Goal: Transaction & Acquisition: Purchase product/service

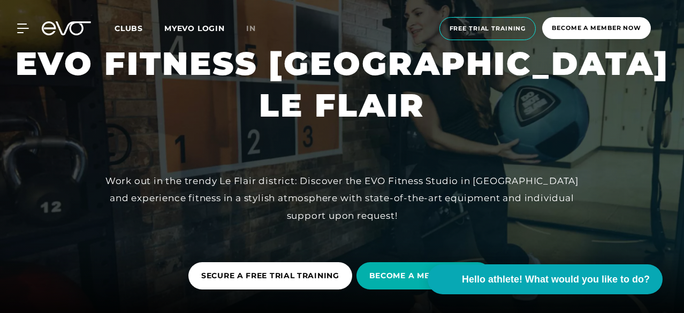
click at [365, 129] on div at bounding box center [342, 162] width 684 height 324
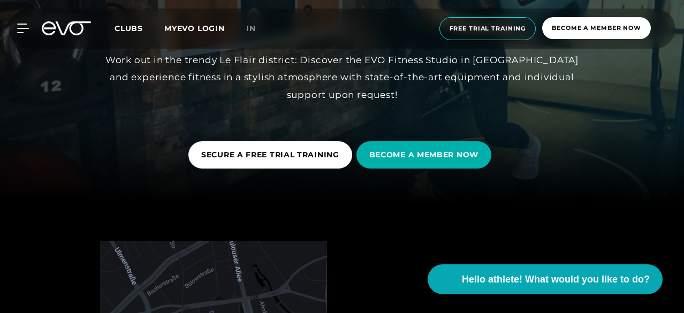
scroll to position [214, 0]
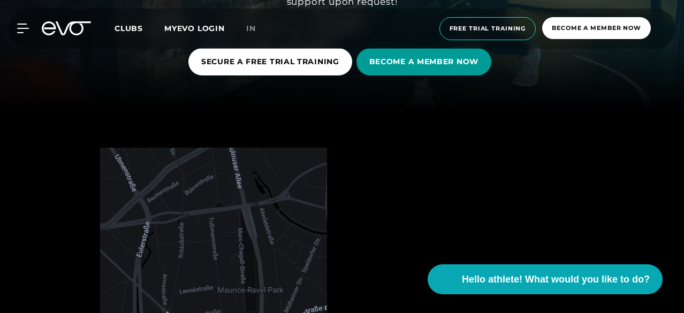
click at [425, 62] on font "BECOME A MEMBER NOW" at bounding box center [423, 62] width 109 height 10
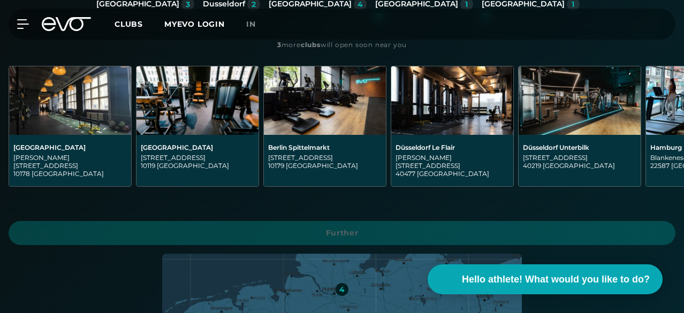
scroll to position [321, 0]
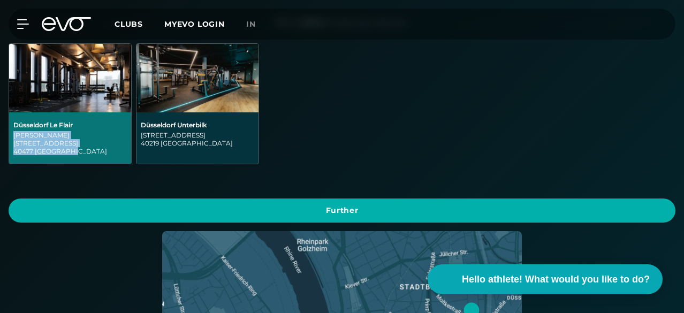
drag, startPoint x: 294, startPoint y: 93, endPoint x: 219, endPoint y: 84, distance: 75.4
click at [127, 131] on div "[PERSON_NAME][STREET_ADDRESS]" at bounding box center [69, 143] width 113 height 24
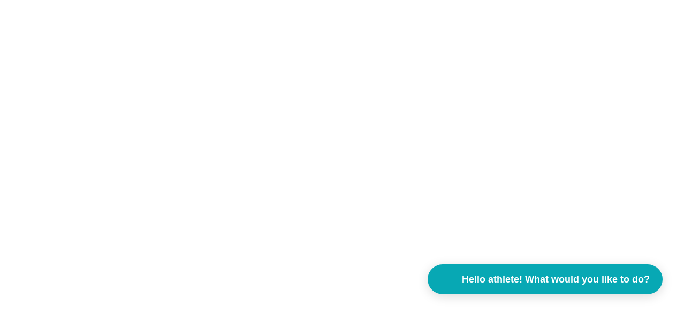
scroll to position [0, 0]
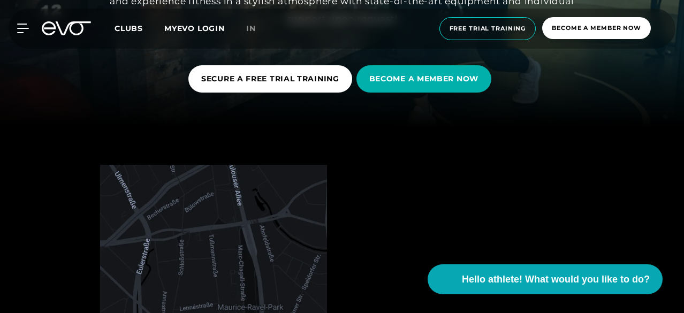
scroll to position [214, 0]
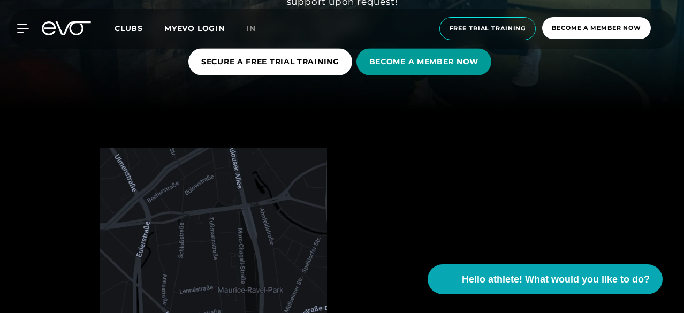
click at [424, 70] on span "BECOME A MEMBER NOW" at bounding box center [423, 61] width 135 height 27
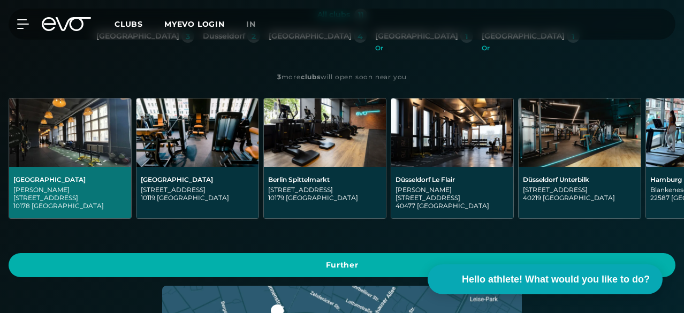
scroll to position [268, 0]
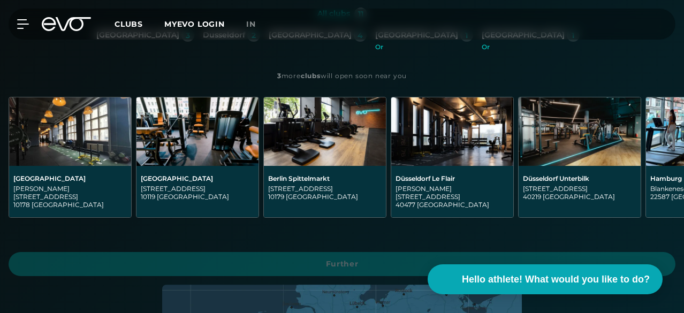
click at [203, 40] on font "Dusseldorf" at bounding box center [224, 35] width 42 height 10
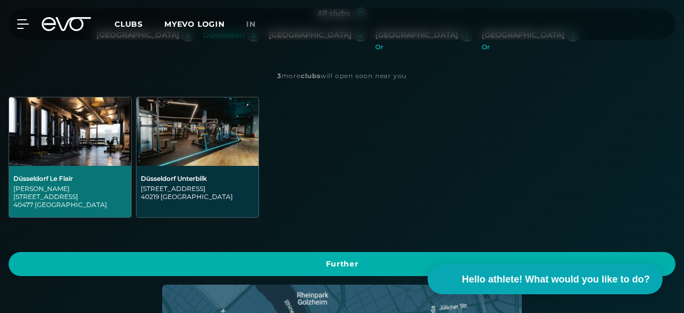
click at [127, 185] on div "[PERSON_NAME][STREET_ADDRESS]" at bounding box center [69, 197] width 113 height 24
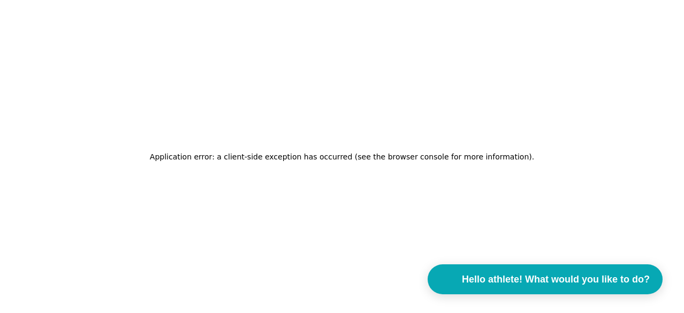
scroll to position [0, 0]
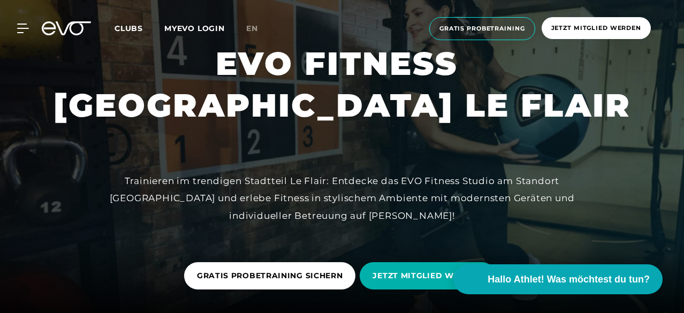
click at [20, 30] on icon at bounding box center [23, 29] width 12 height 10
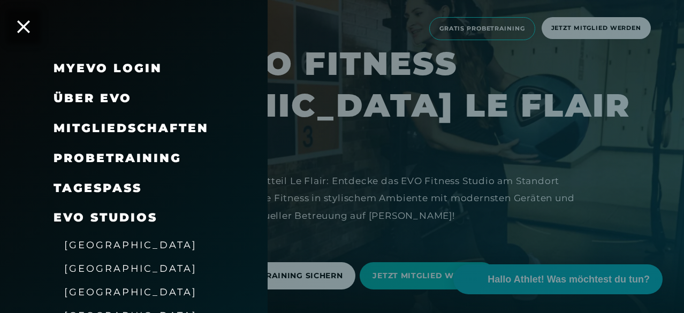
click at [91, 249] on span "[GEOGRAPHIC_DATA]" at bounding box center [130, 244] width 133 height 11
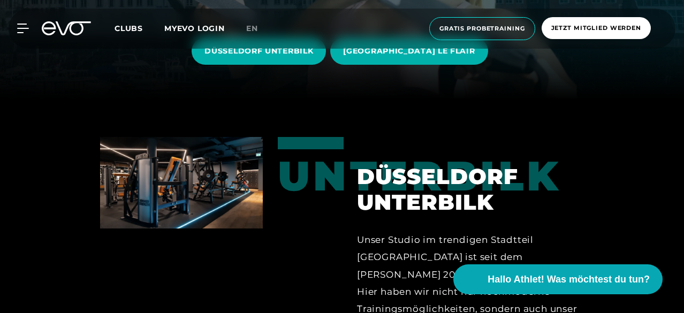
scroll to position [161, 0]
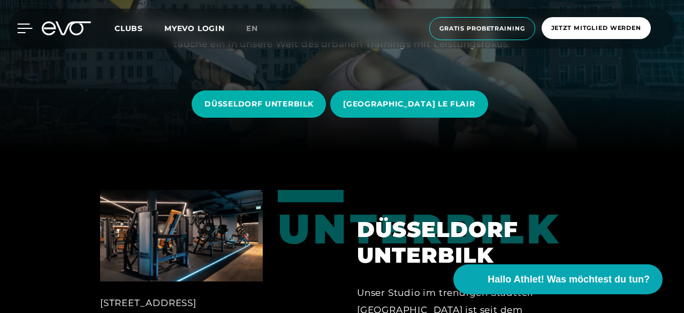
click at [19, 26] on icon at bounding box center [25, 29] width 16 height 10
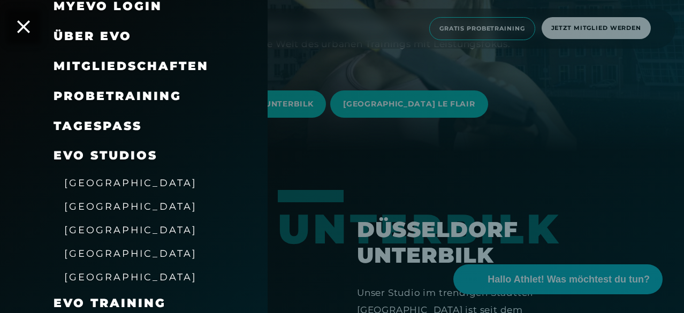
scroll to position [107, 0]
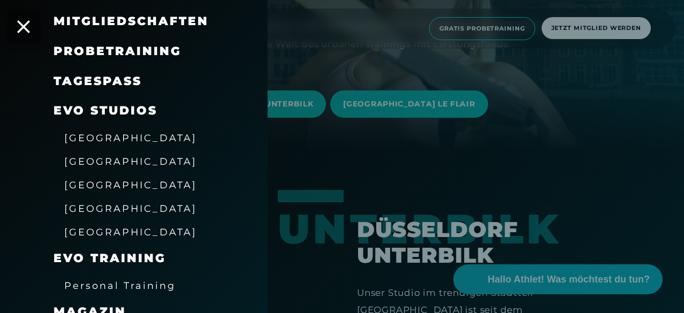
click at [91, 140] on span "[GEOGRAPHIC_DATA]" at bounding box center [130, 137] width 133 height 11
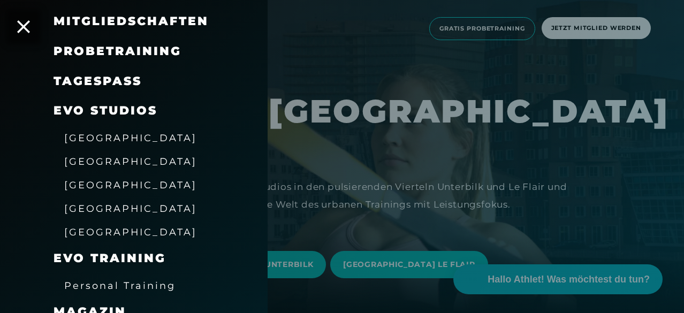
click at [92, 140] on span "[GEOGRAPHIC_DATA]" at bounding box center [130, 137] width 133 height 11
click at [380, 149] on div at bounding box center [342, 156] width 684 height 313
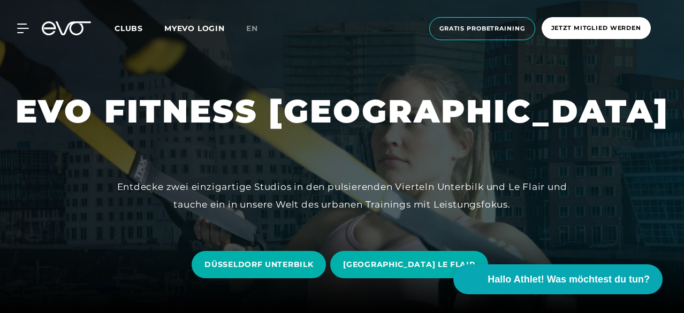
scroll to position [161, 0]
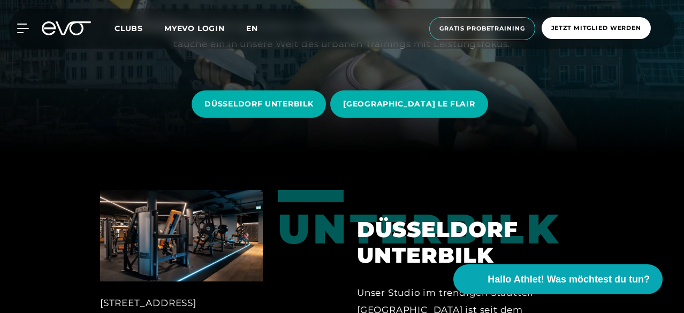
click at [258, 28] on span "en" at bounding box center [252, 29] width 12 height 10
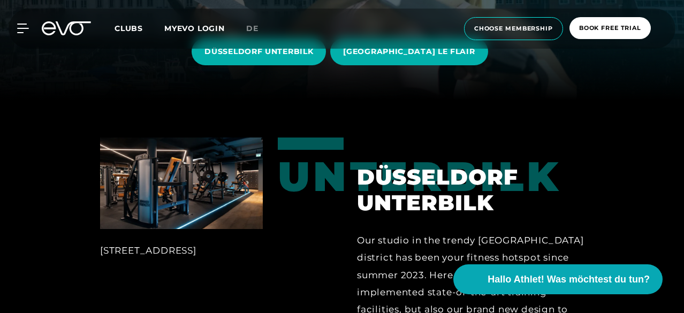
scroll to position [107, 0]
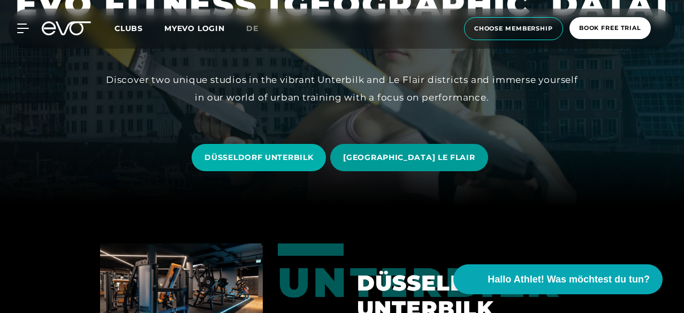
click at [389, 162] on span "[GEOGRAPHIC_DATA] LE FLAIR" at bounding box center [409, 157] width 132 height 11
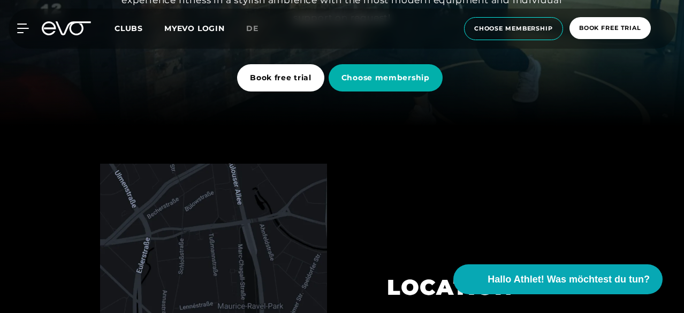
scroll to position [161, 0]
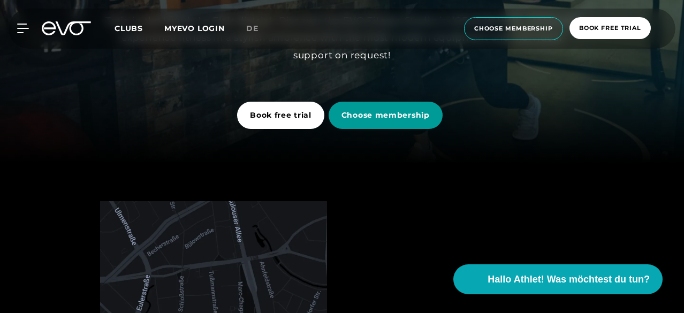
click at [363, 116] on span "Choose membership" at bounding box center [385, 115] width 88 height 11
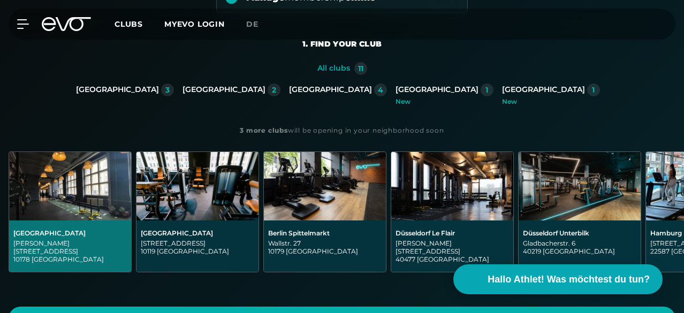
scroll to position [214, 0]
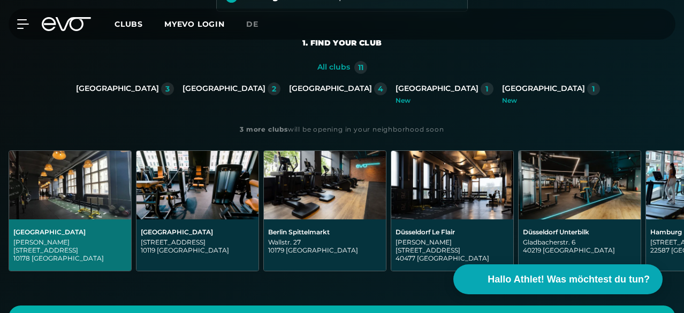
click at [182, 94] on div "[GEOGRAPHIC_DATA]" at bounding box center [223, 89] width 83 height 10
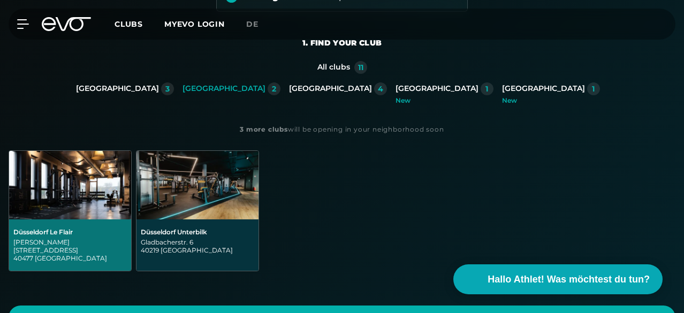
click at [127, 238] on div "[PERSON_NAME][STREET_ADDRESS]" at bounding box center [69, 250] width 113 height 24
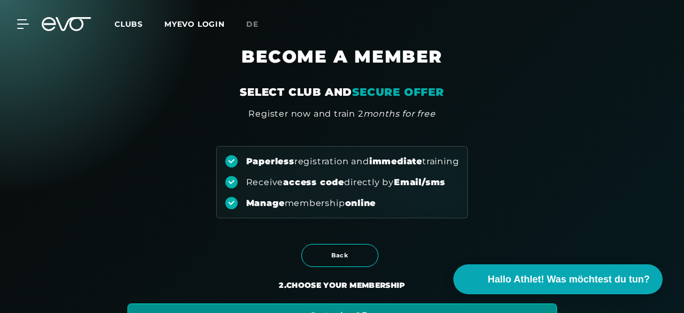
scroll to position [0, 0]
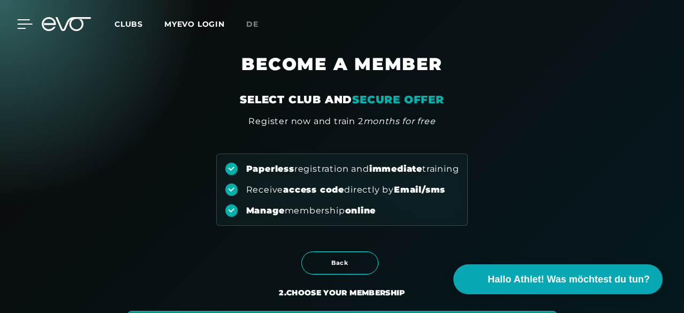
click at [19, 21] on icon at bounding box center [25, 24] width 16 height 10
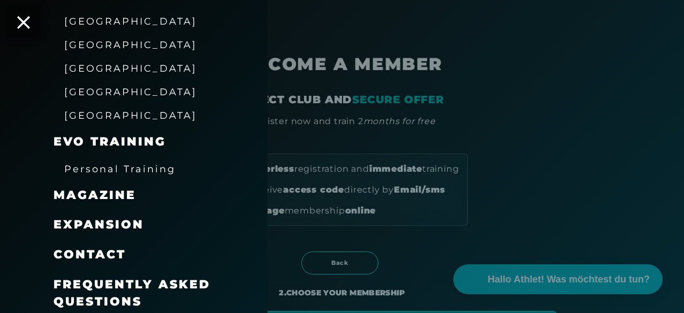
scroll to position [227, 0]
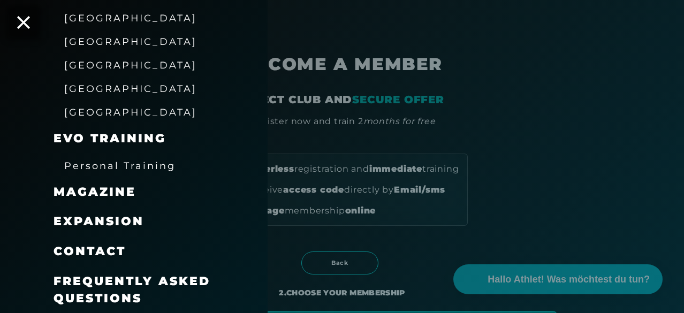
click at [139, 163] on span "Personal Training" at bounding box center [119, 165] width 111 height 11
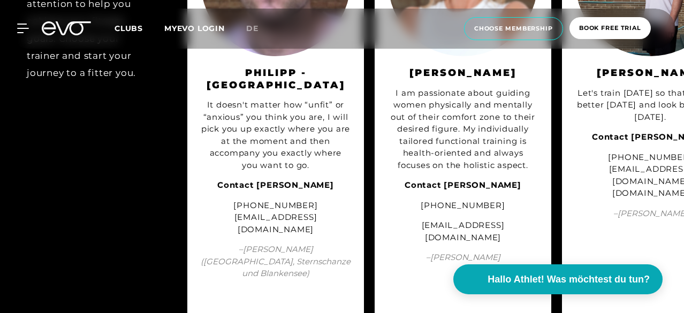
scroll to position [1926, 0]
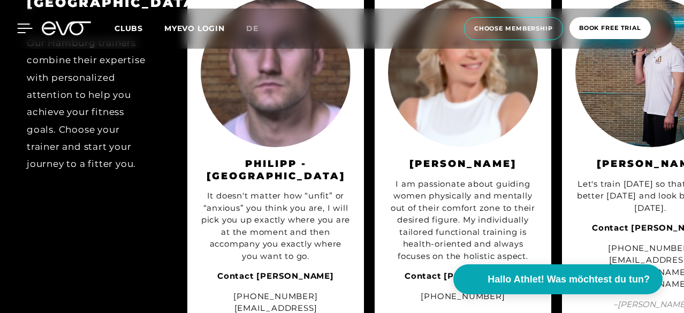
click at [16, 28] on div at bounding box center [17, 29] width 32 height 10
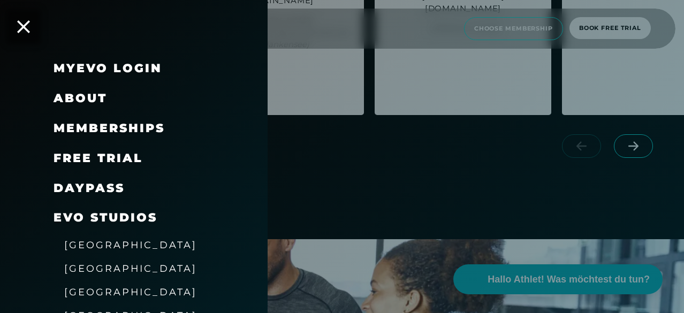
scroll to position [2140, 0]
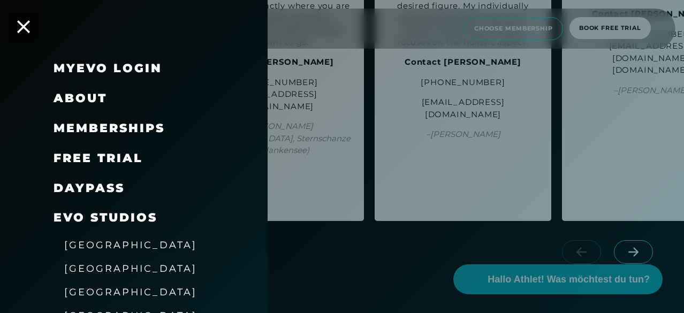
click at [101, 74] on link "MyEVO Login" at bounding box center [108, 68] width 109 height 14
click at [90, 100] on span "About" at bounding box center [81, 98] width 54 height 14
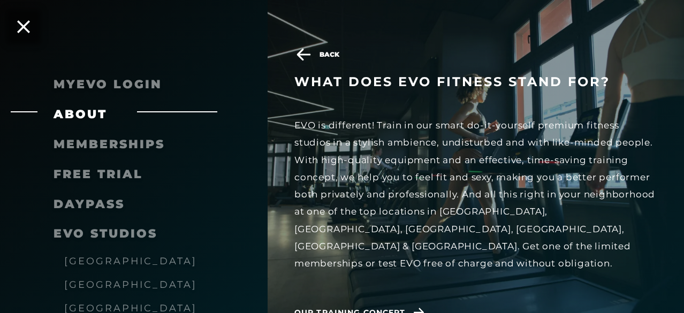
scroll to position [2408, 0]
click at [374, 307] on span "Our training concept" at bounding box center [349, 312] width 111 height 11
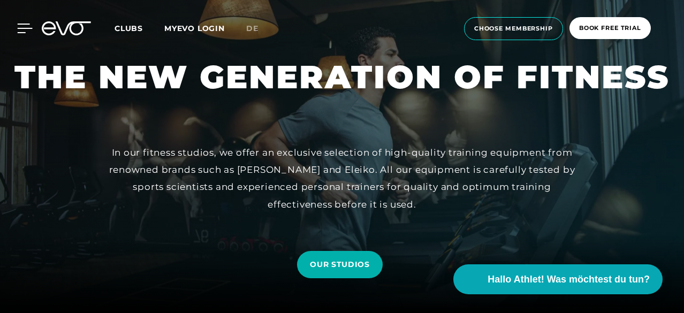
click at [21, 25] on icon at bounding box center [25, 29] width 16 height 10
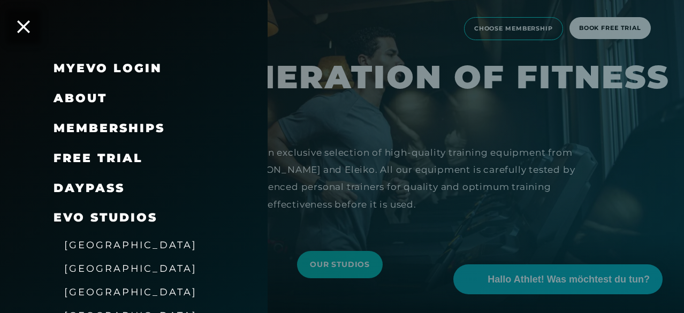
click at [90, 187] on link "DAYPASS" at bounding box center [89, 188] width 71 height 14
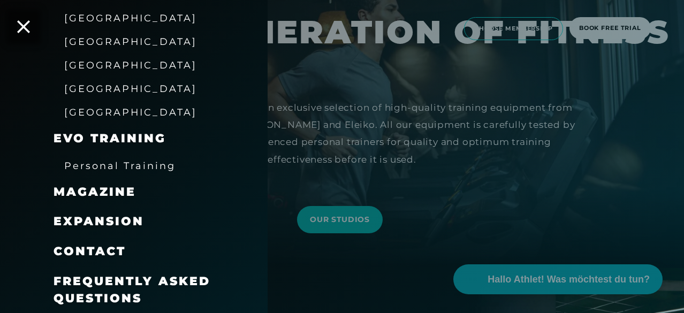
scroll to position [107, 0]
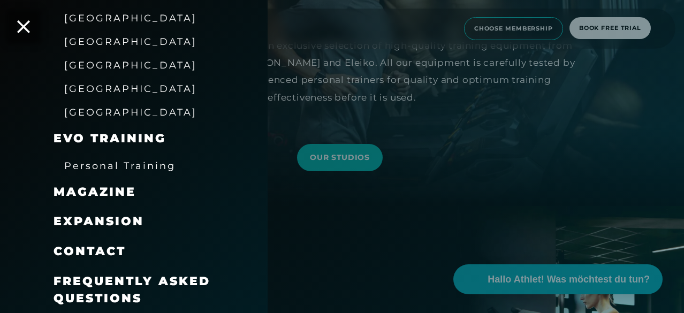
click at [126, 163] on span "Personal Training" at bounding box center [119, 165] width 111 height 11
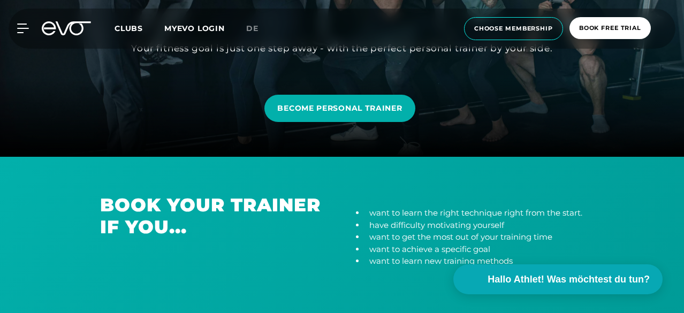
scroll to position [161, 0]
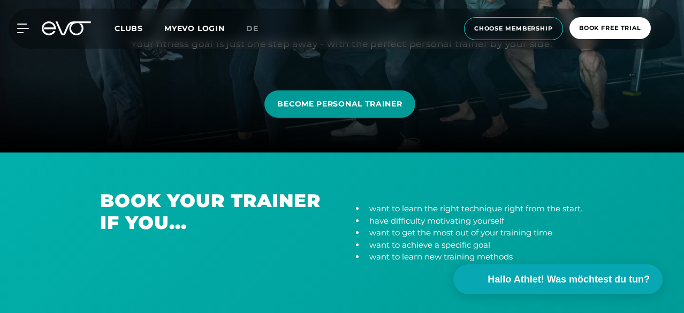
click at [336, 101] on span "BECOME PERSONAL TRAINER" at bounding box center [339, 103] width 125 height 11
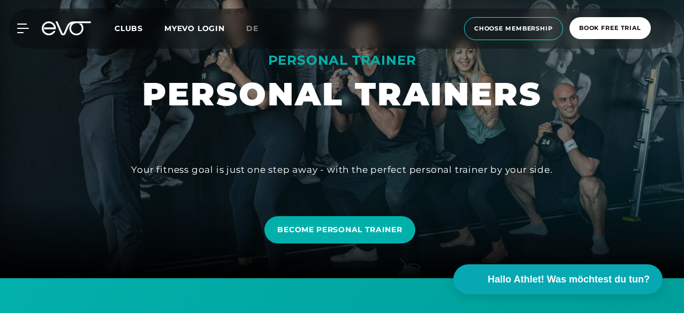
scroll to position [0, 0]
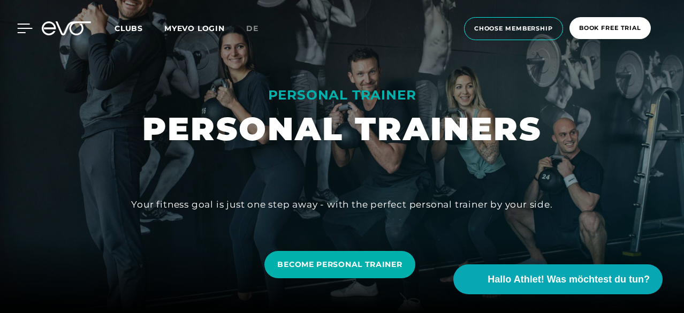
click at [26, 23] on div "MyEVO Login About Memberships free trial DAYPASS EVO Studios [GEOGRAPHIC_DATA] …" at bounding box center [341, 29] width 679 height 40
click at [24, 29] on icon at bounding box center [25, 29] width 16 height 10
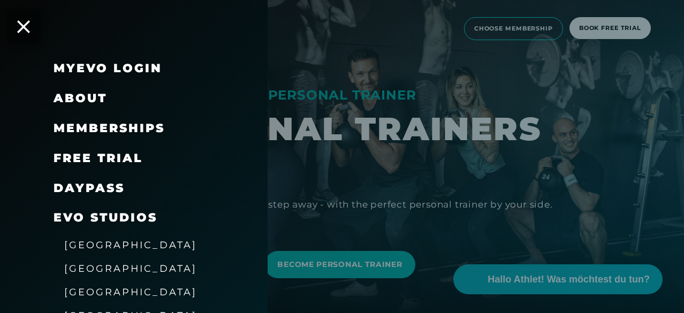
click at [92, 126] on span "Memberships" at bounding box center [109, 128] width 111 height 14
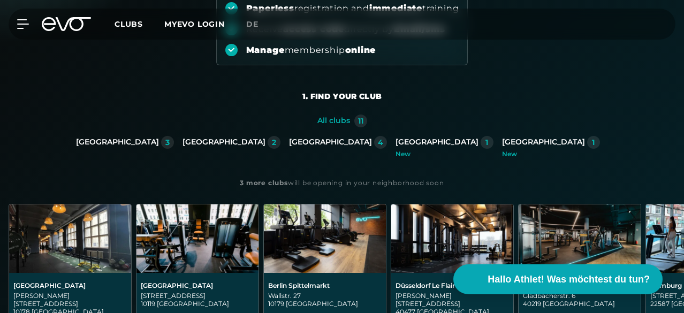
scroll to position [268, 0]
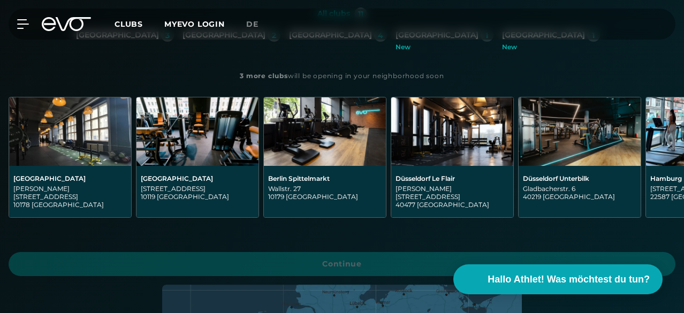
click at [182, 40] on div "[GEOGRAPHIC_DATA]" at bounding box center [223, 35] width 83 height 10
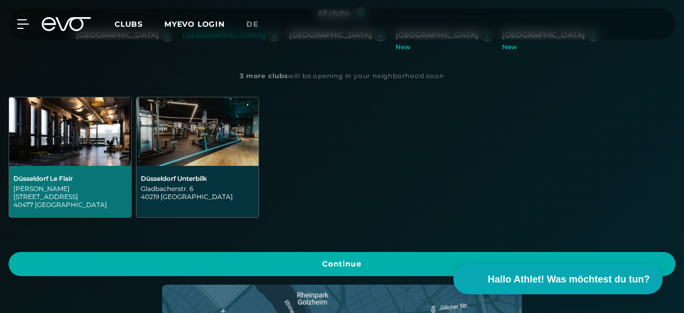
click at [127, 174] on div "[GEOGRAPHIC_DATA] Le Flair [STREET_ADDRESS]" at bounding box center [69, 191] width 113 height 34
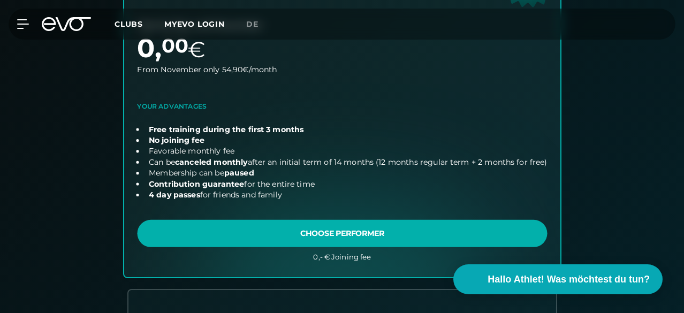
scroll to position [450, 0]
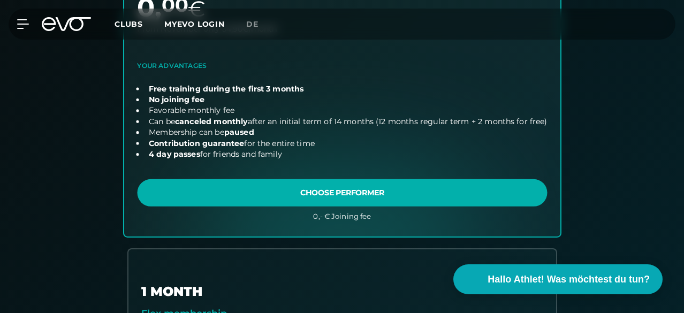
click at [184, 236] on link "choose plan" at bounding box center [342, 47] width 436 height 378
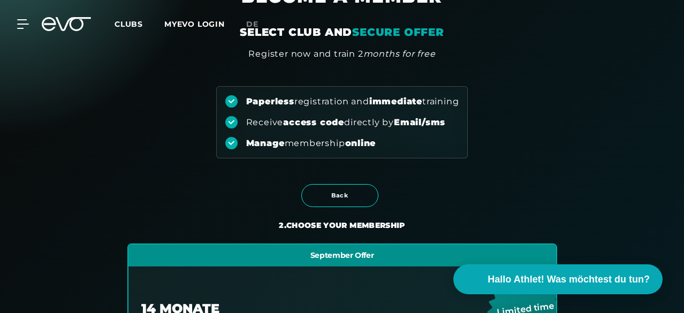
scroll to position [0, 0]
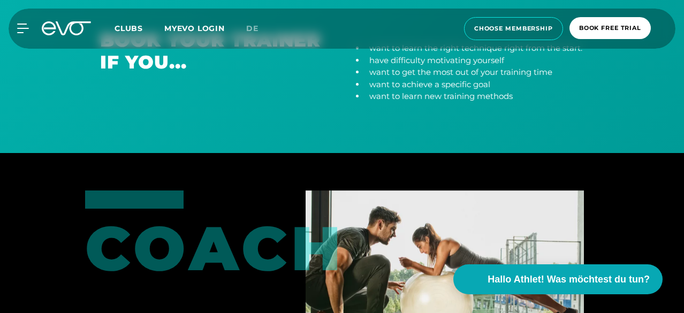
scroll to position [428, 0]
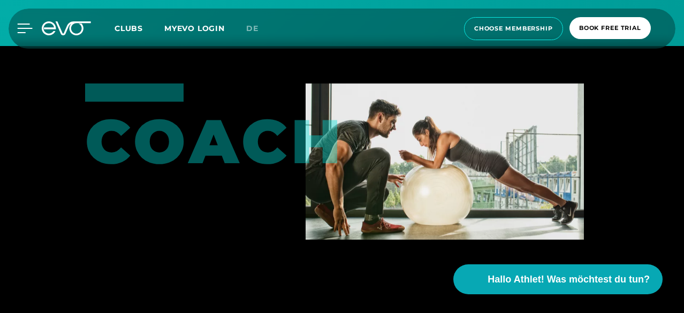
click at [21, 24] on icon at bounding box center [25, 29] width 16 height 10
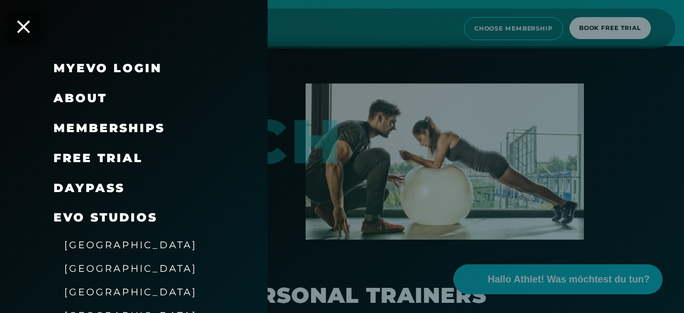
click at [93, 157] on span "free trial" at bounding box center [98, 158] width 89 height 14
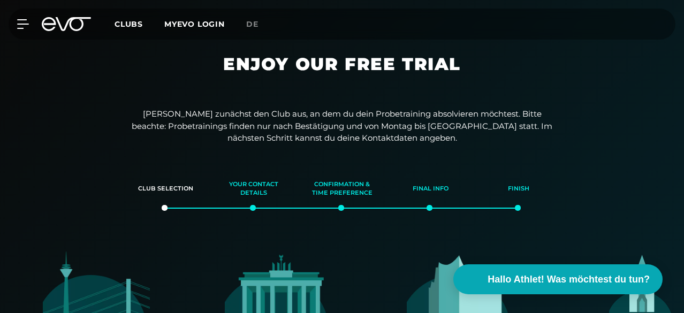
scroll to position [214, 0]
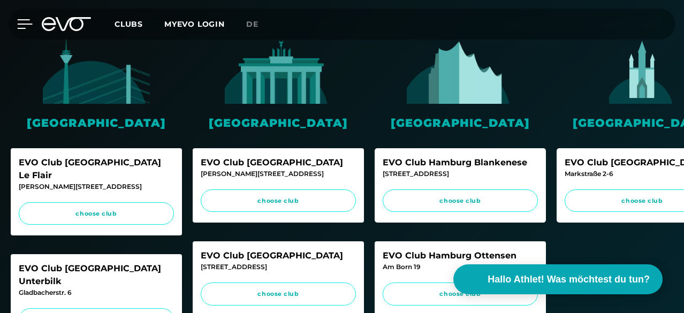
click at [27, 22] on icon at bounding box center [25, 24] width 16 height 10
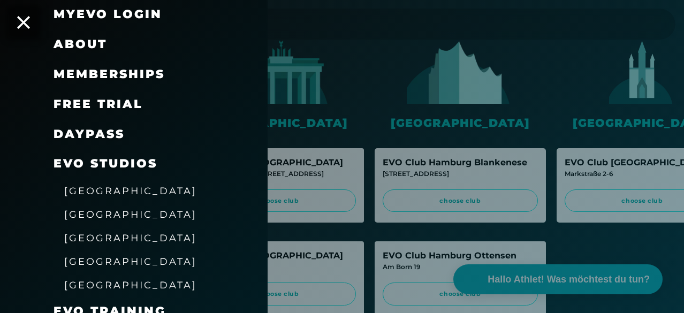
scroll to position [161, 0]
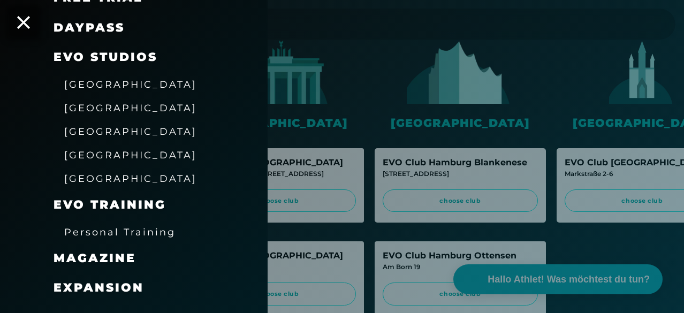
click at [108, 86] on span "[GEOGRAPHIC_DATA]" at bounding box center [130, 84] width 133 height 11
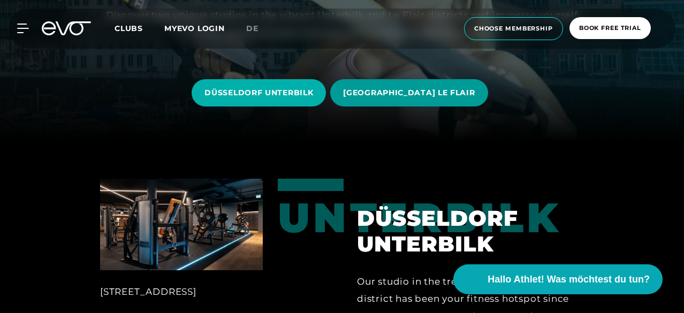
scroll to position [161, 0]
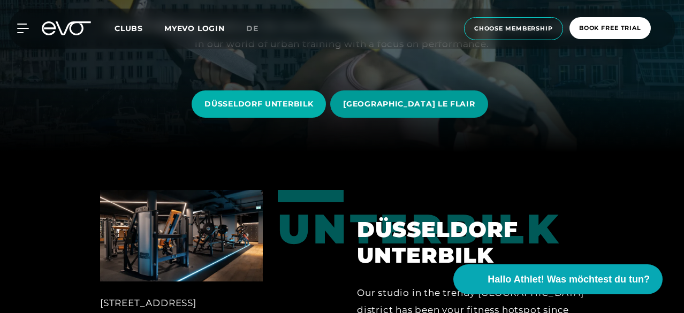
click at [385, 115] on span "[GEOGRAPHIC_DATA] LE FLAIR" at bounding box center [408, 103] width 157 height 27
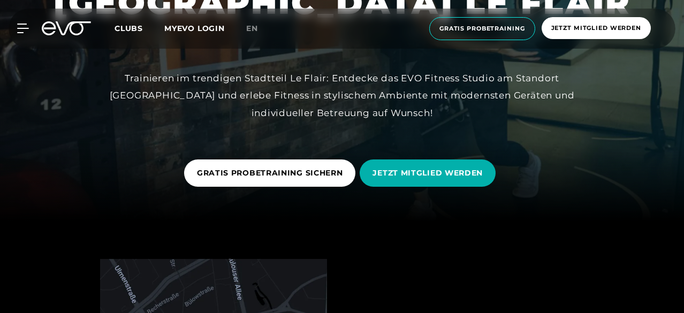
scroll to position [214, 0]
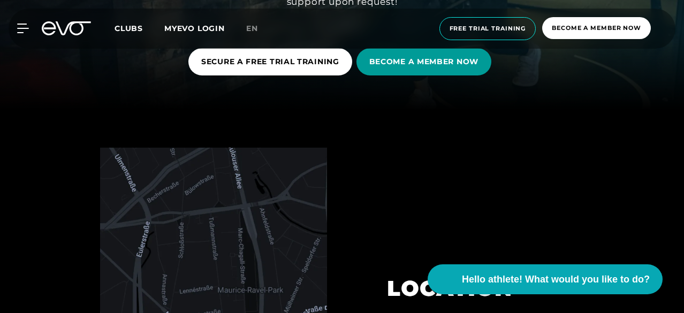
click at [379, 60] on font "BECOME A MEMBER NOW" at bounding box center [423, 62] width 109 height 10
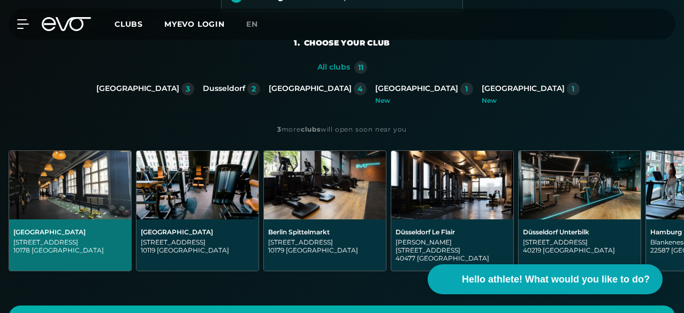
scroll to position [54, 0]
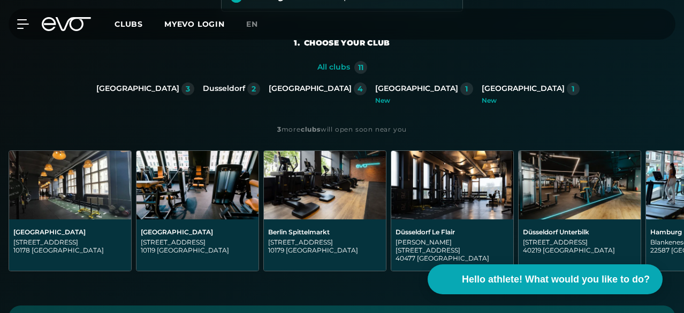
click at [203, 93] on font "Dusseldorf" at bounding box center [224, 88] width 42 height 10
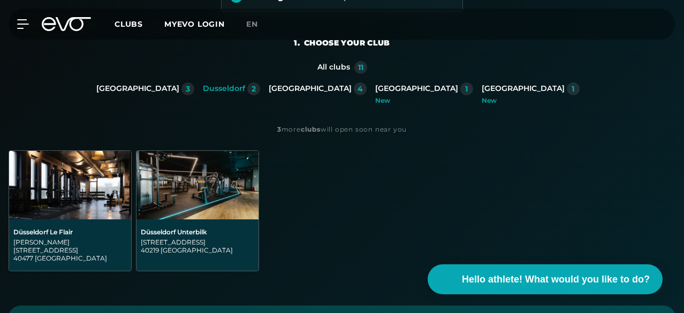
scroll to position [0, 0]
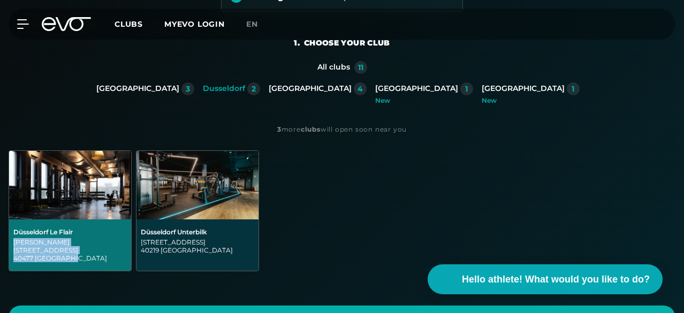
drag, startPoint x: 291, startPoint y: 201, endPoint x: 216, endPoint y: 192, distance: 74.9
click at [131, 219] on div "Düsseldorf Le Flair Marc-Chagall-Straße 2 40477 Düsseldorf" at bounding box center [70, 244] width 122 height 51
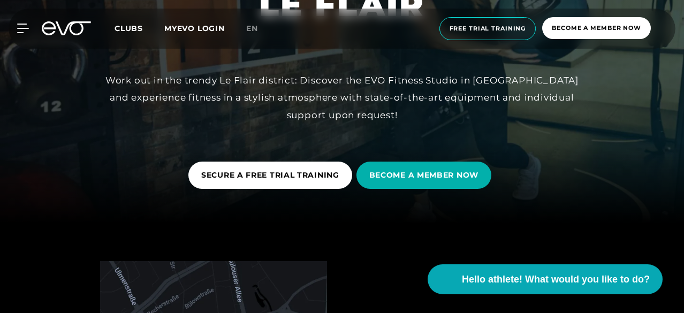
scroll to position [54, 0]
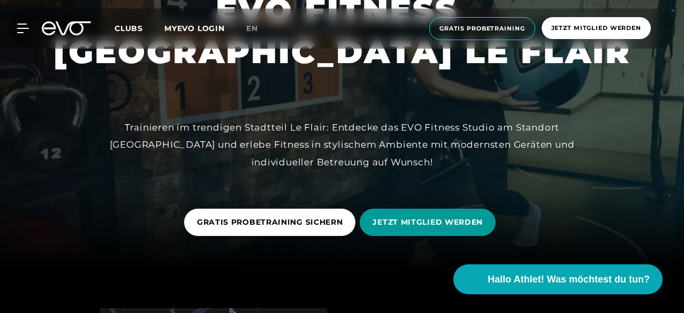
click at [425, 223] on span "JETZT MITGLIED WERDEN" at bounding box center [427, 222] width 110 height 11
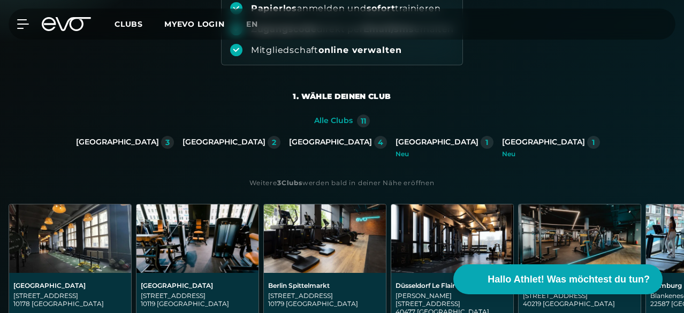
scroll to position [214, 0]
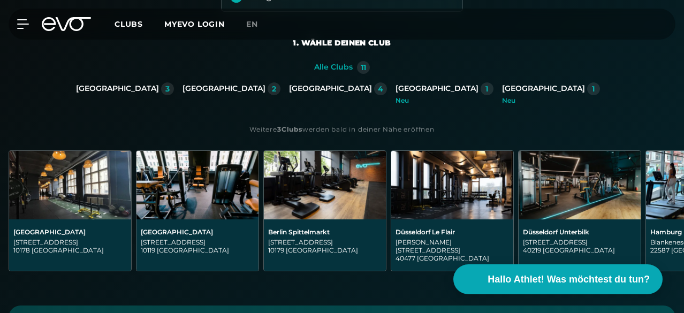
click at [182, 94] on div "[GEOGRAPHIC_DATA]" at bounding box center [223, 89] width 83 height 10
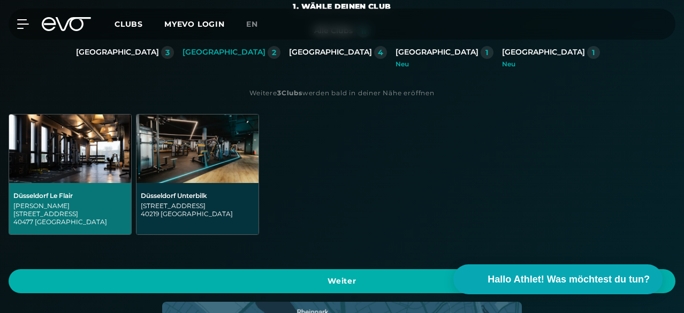
scroll to position [268, 0]
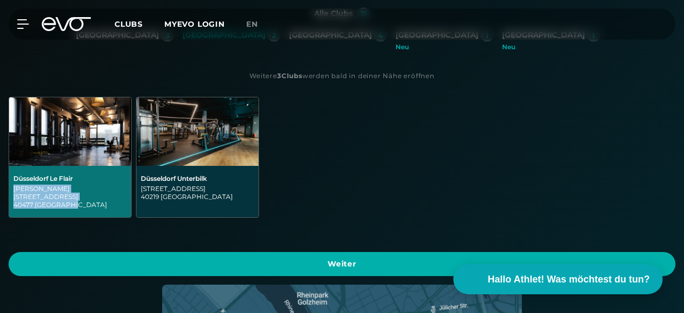
drag, startPoint x: 303, startPoint y: 147, endPoint x: 219, endPoint y: 139, distance: 84.4
click at [127, 185] on div "[PERSON_NAME][STREET_ADDRESS]" at bounding box center [69, 197] width 113 height 24
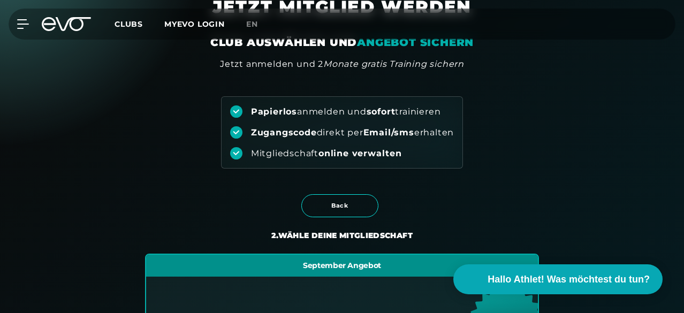
scroll to position [0, 0]
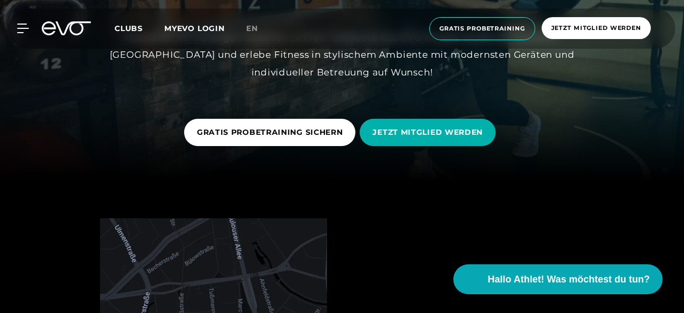
scroll to position [161, 0]
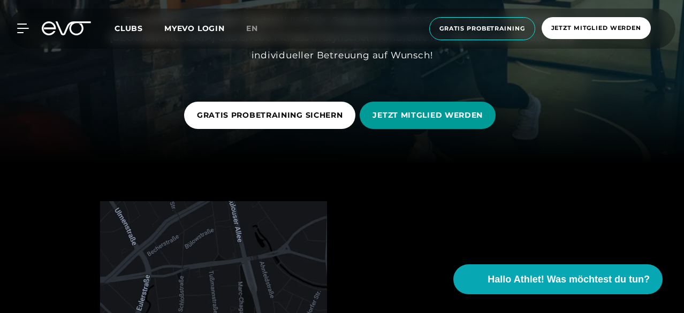
click at [407, 120] on span "JETZT MITGLIED WERDEN" at bounding box center [427, 115] width 110 height 11
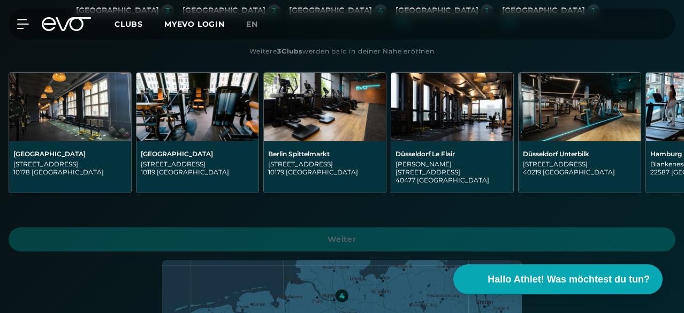
scroll to position [321, 0]
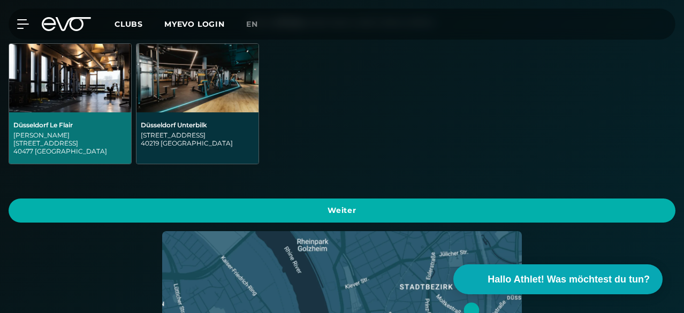
click at [127, 131] on div "[PERSON_NAME][STREET_ADDRESS]" at bounding box center [69, 143] width 113 height 24
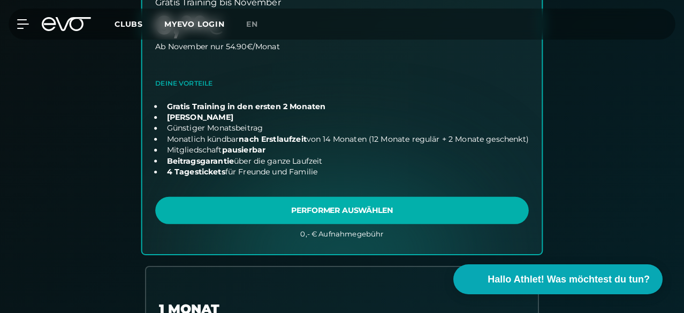
scroll to position [547, 0]
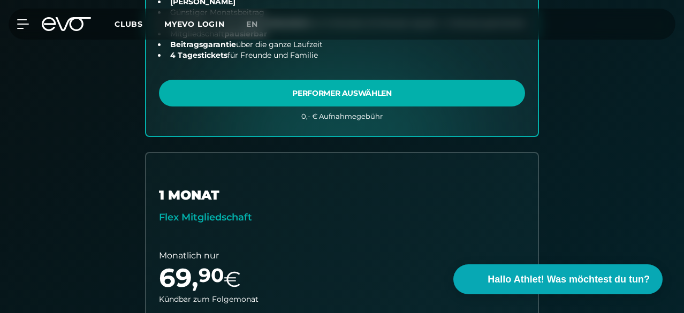
drag, startPoint x: 647, startPoint y: 52, endPoint x: 627, endPoint y: 26, distance: 33.1
click at [647, 52] on div "Back Wähle deinen Club 2. Wähle deine Mitgliedschaft 3. Starte dein Training Al…" at bounding box center [341, 98] width 701 height 839
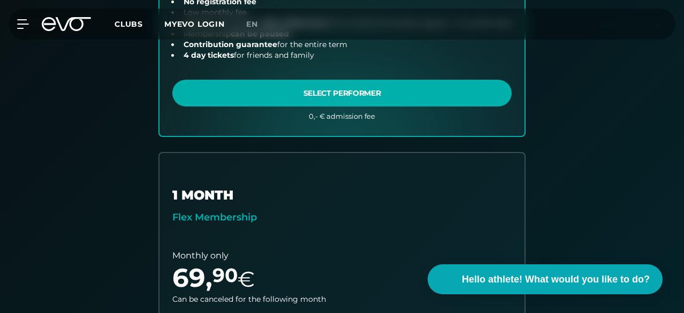
click at [261, 255] on div "September offer 14 MONTHS Performer Membership Short time Free training until N…" at bounding box center [342, 141] width 548 height 754
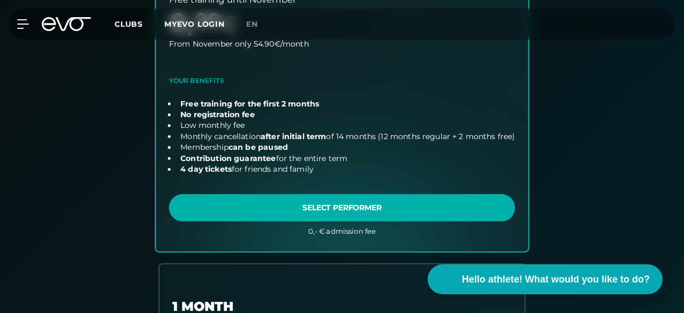
scroll to position [493, 0]
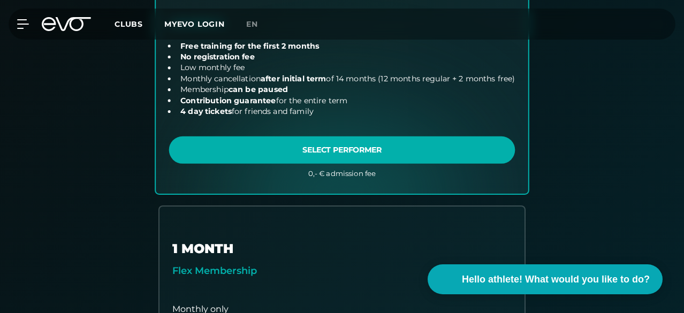
click at [242, 193] on link "choose plan" at bounding box center [342, 4] width 372 height 378
